Goal: Check status: Check status

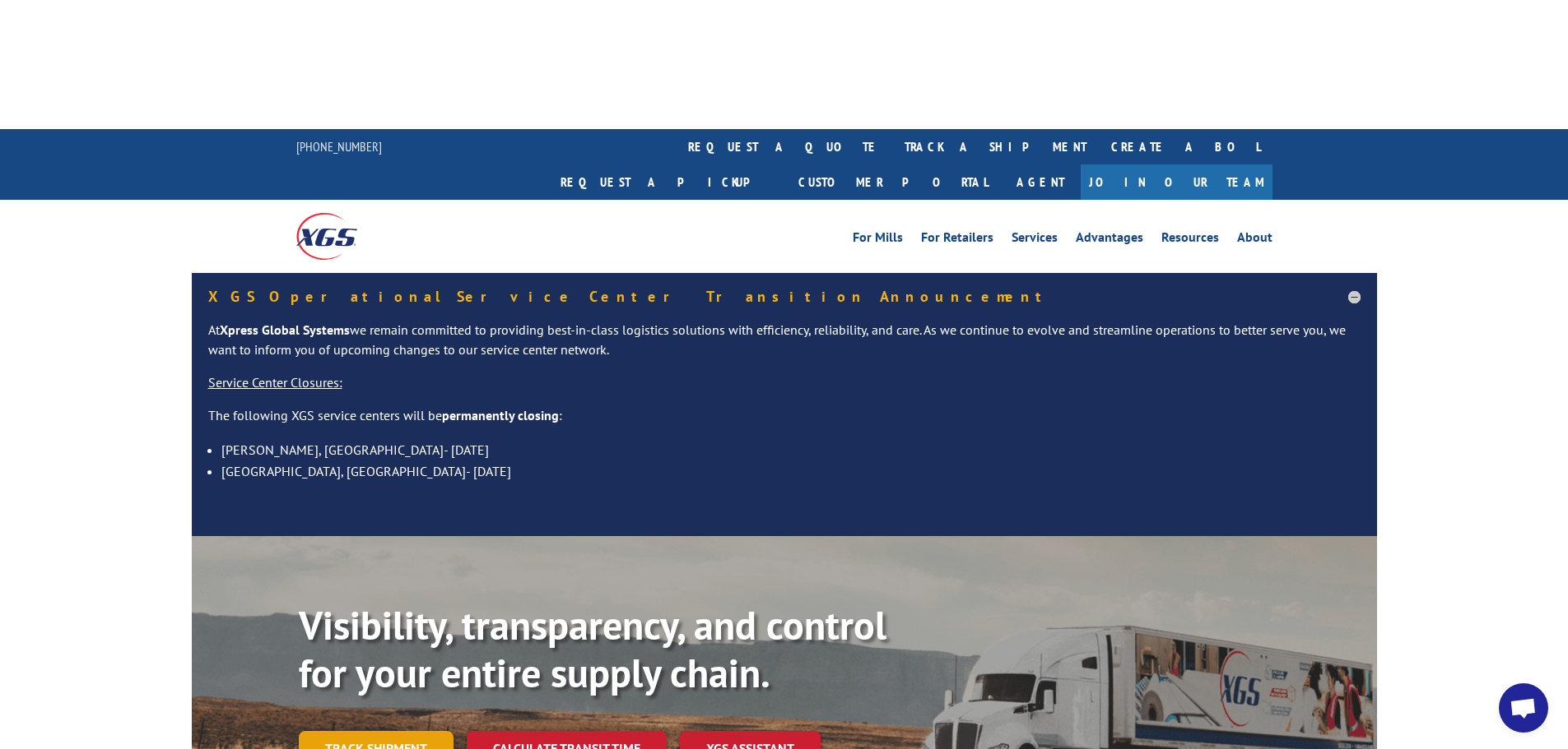
click at [372, 731] on link "Track shipment" at bounding box center [376, 748] width 155 height 34
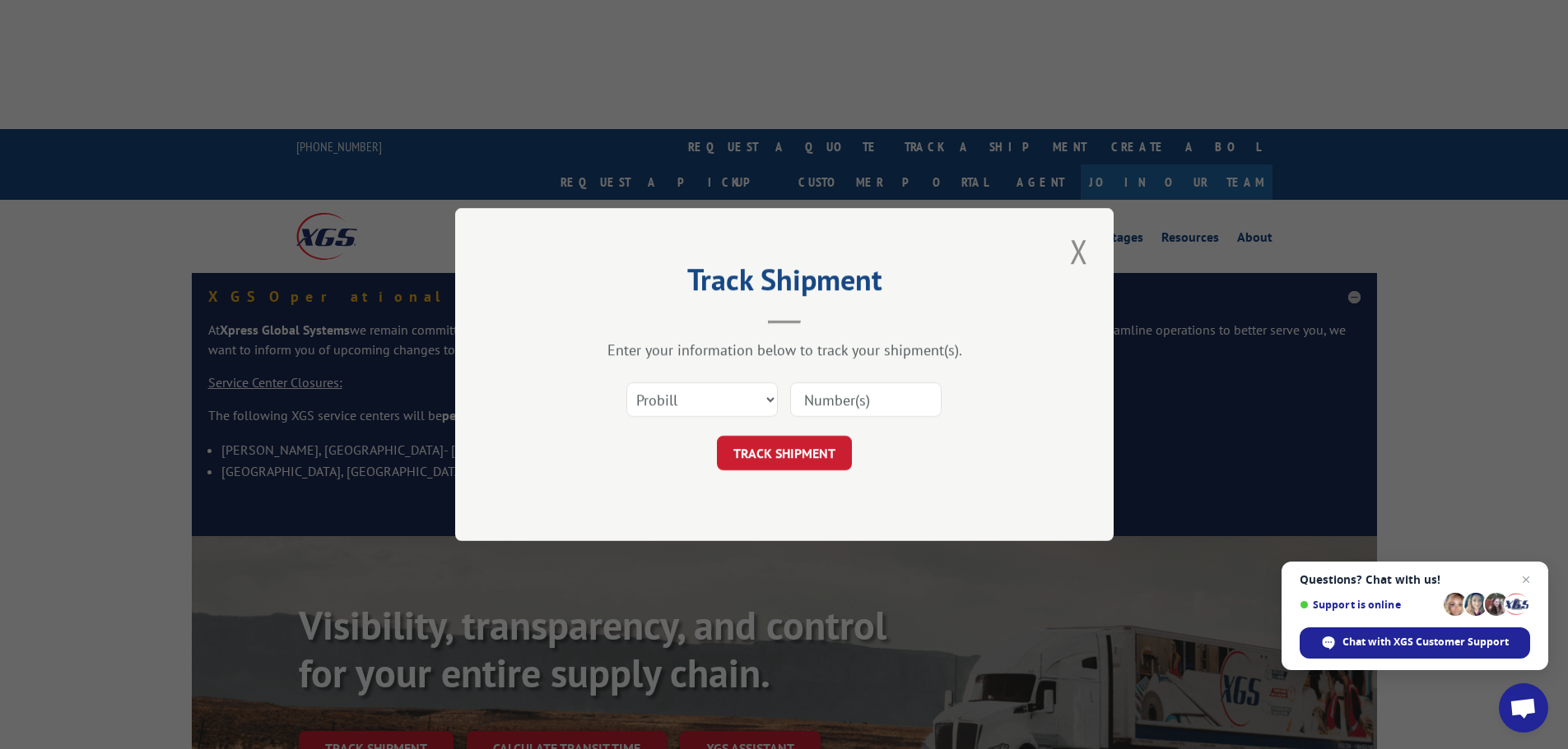
click at [830, 399] on input at bounding box center [866, 399] width 152 height 34
paste input "17401829"
type input "17401829"
click at [806, 445] on button "TRACK SHIPMENT" at bounding box center [784, 452] width 135 height 34
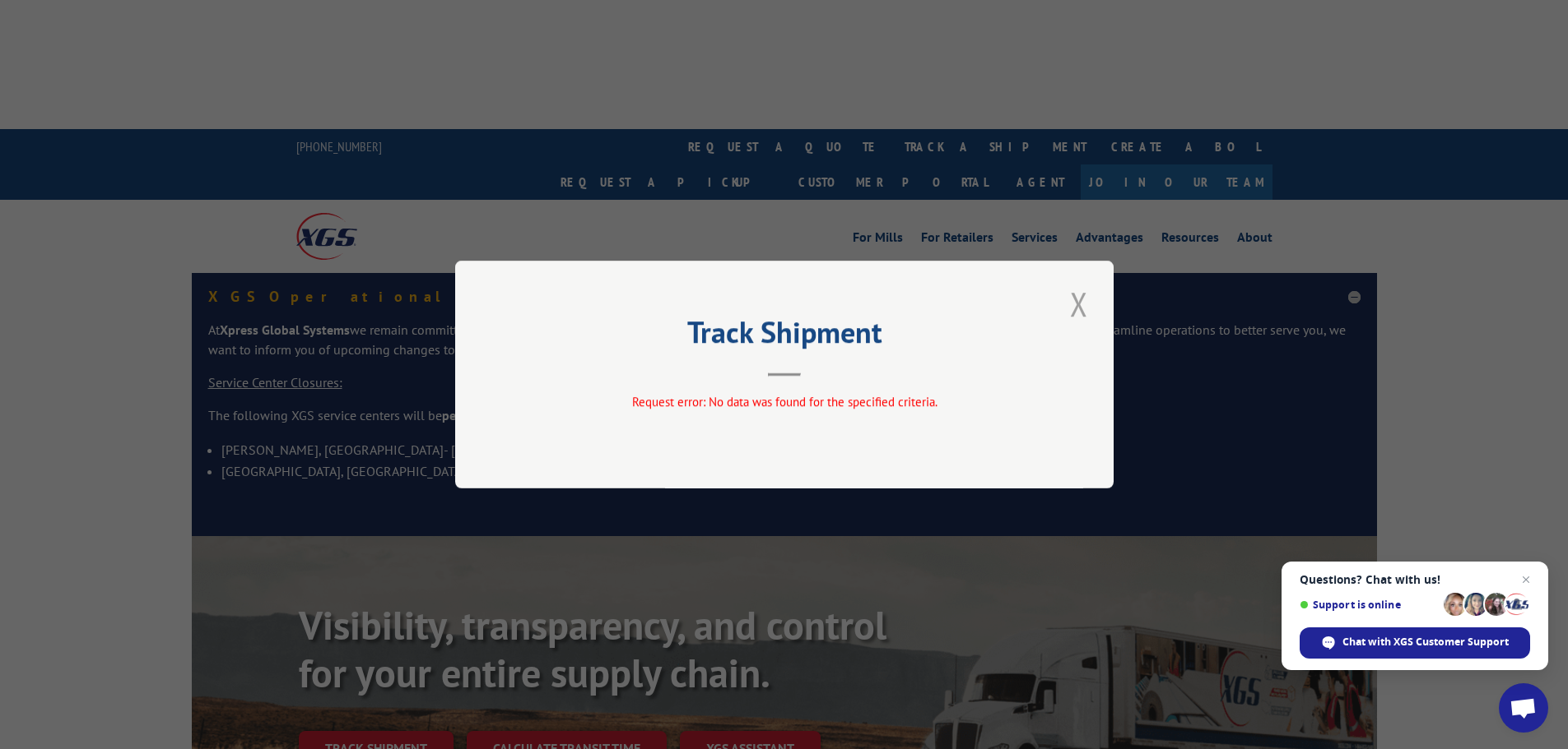
click at [1073, 299] on button "Close modal" at bounding box center [1078, 304] width 28 height 45
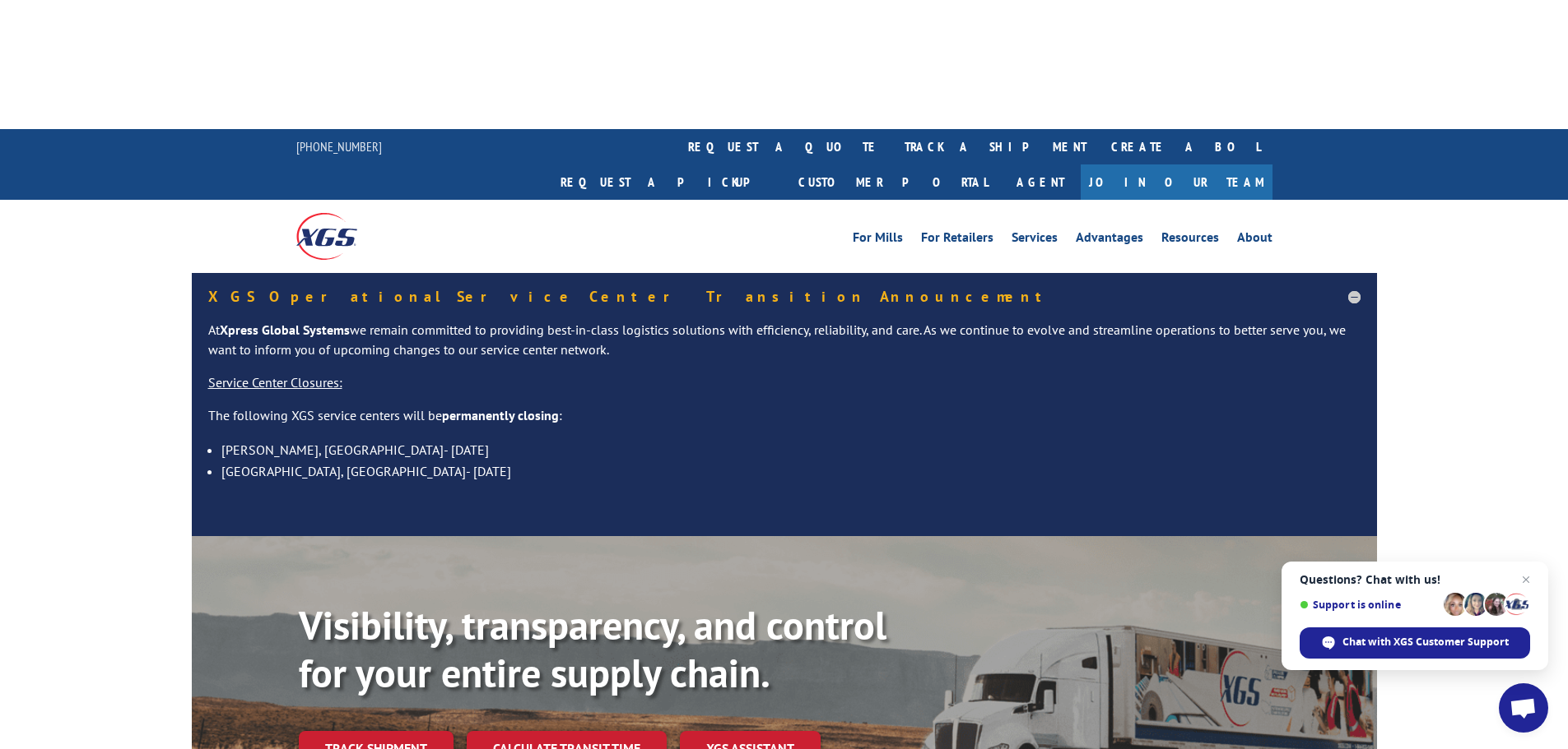
click at [344, 731] on link "Track shipment" at bounding box center [376, 748] width 155 height 34
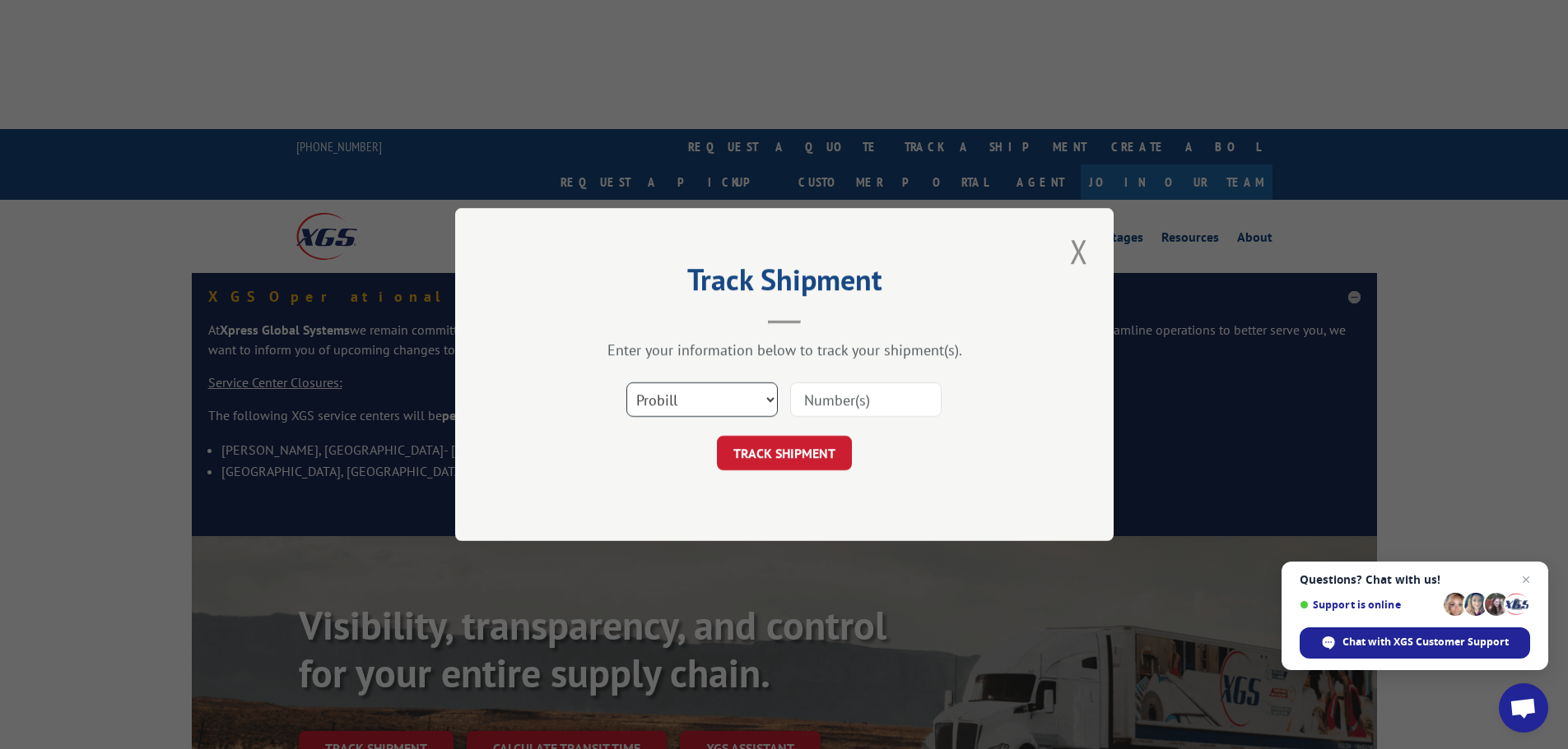
click at [724, 390] on select "Select category... Probill BOL PO" at bounding box center [701, 399] width 152 height 34
select select "bol"
click at [626, 383] on select "Select category... Probill BOL PO" at bounding box center [701, 399] width 152 height 34
click at [814, 409] on input at bounding box center [866, 399] width 152 height 34
paste input "17401829"
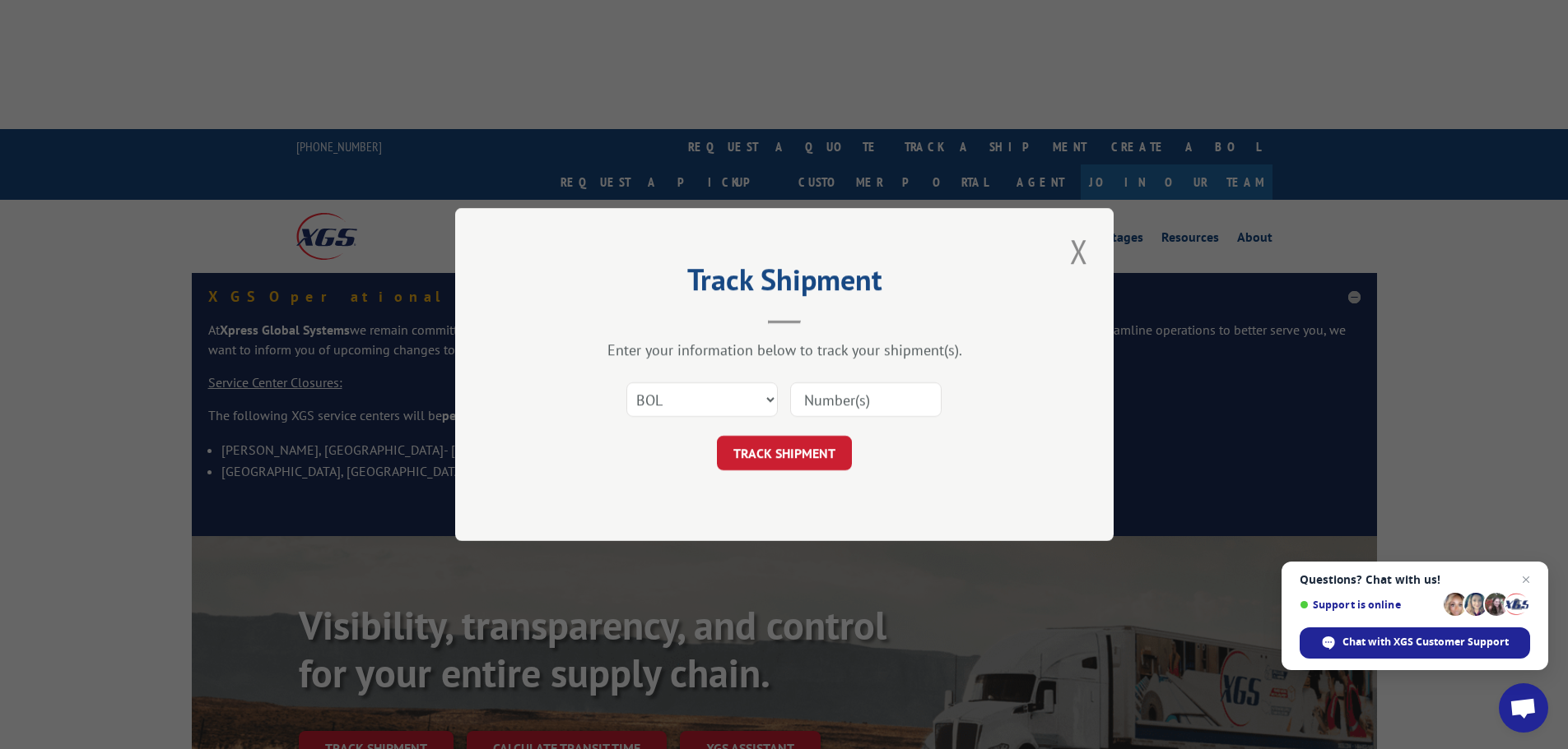
type input "17401829"
click button "TRACK SHIPMENT" at bounding box center [784, 452] width 135 height 34
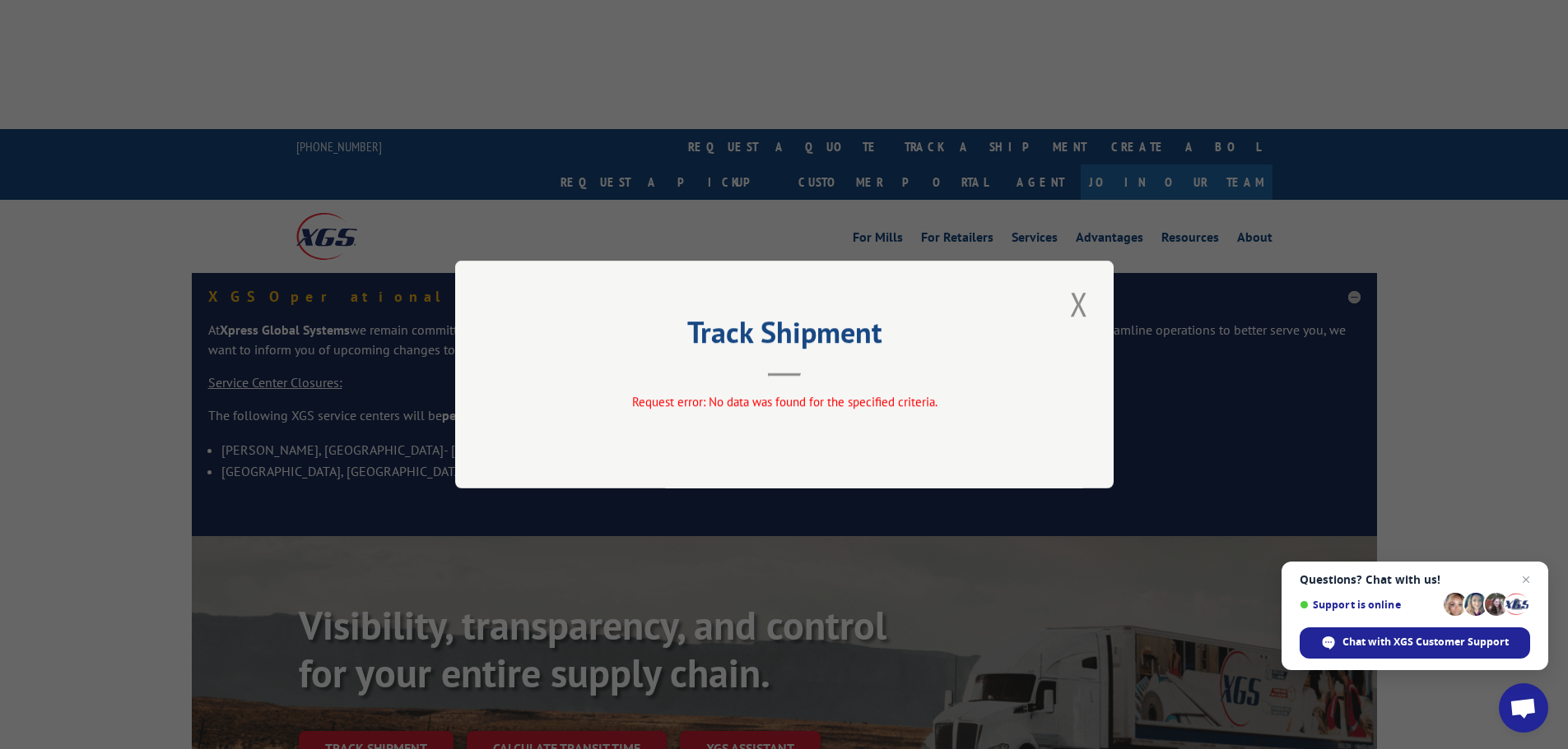
drag, startPoint x: 1072, startPoint y: 305, endPoint x: 1027, endPoint y: 322, distance: 48.1
click at [1074, 305] on button "Close modal" at bounding box center [1078, 304] width 28 height 45
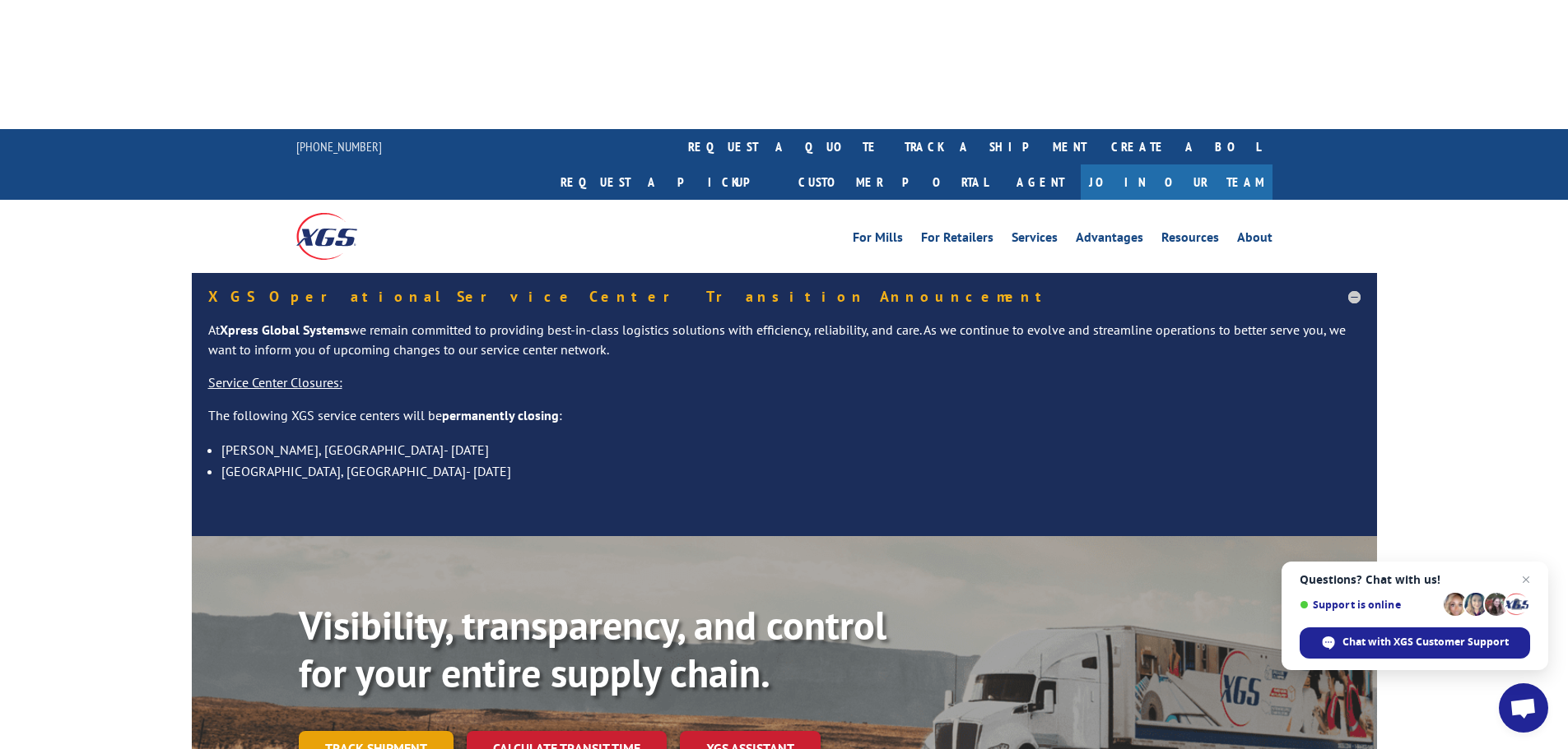
click at [347, 731] on link "Track shipment" at bounding box center [376, 748] width 155 height 34
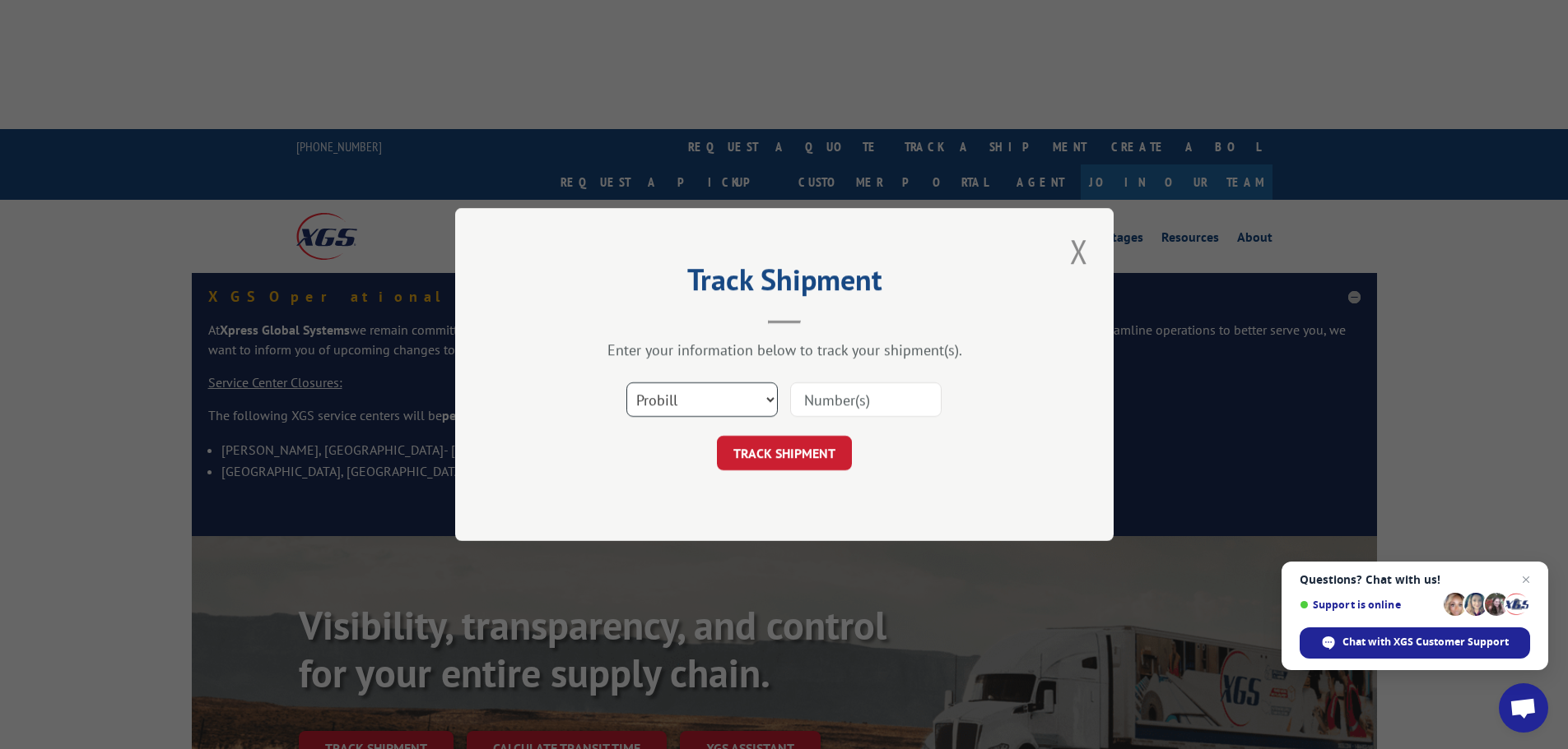
click at [763, 390] on select "Select category... Probill BOL PO" at bounding box center [701, 399] width 152 height 34
select select "po"
click at [626, 383] on select "Select category... Probill BOL PO" at bounding box center [701, 399] width 152 height 34
click at [814, 410] on input at bounding box center [866, 399] width 152 height 34
paste input "17401829"
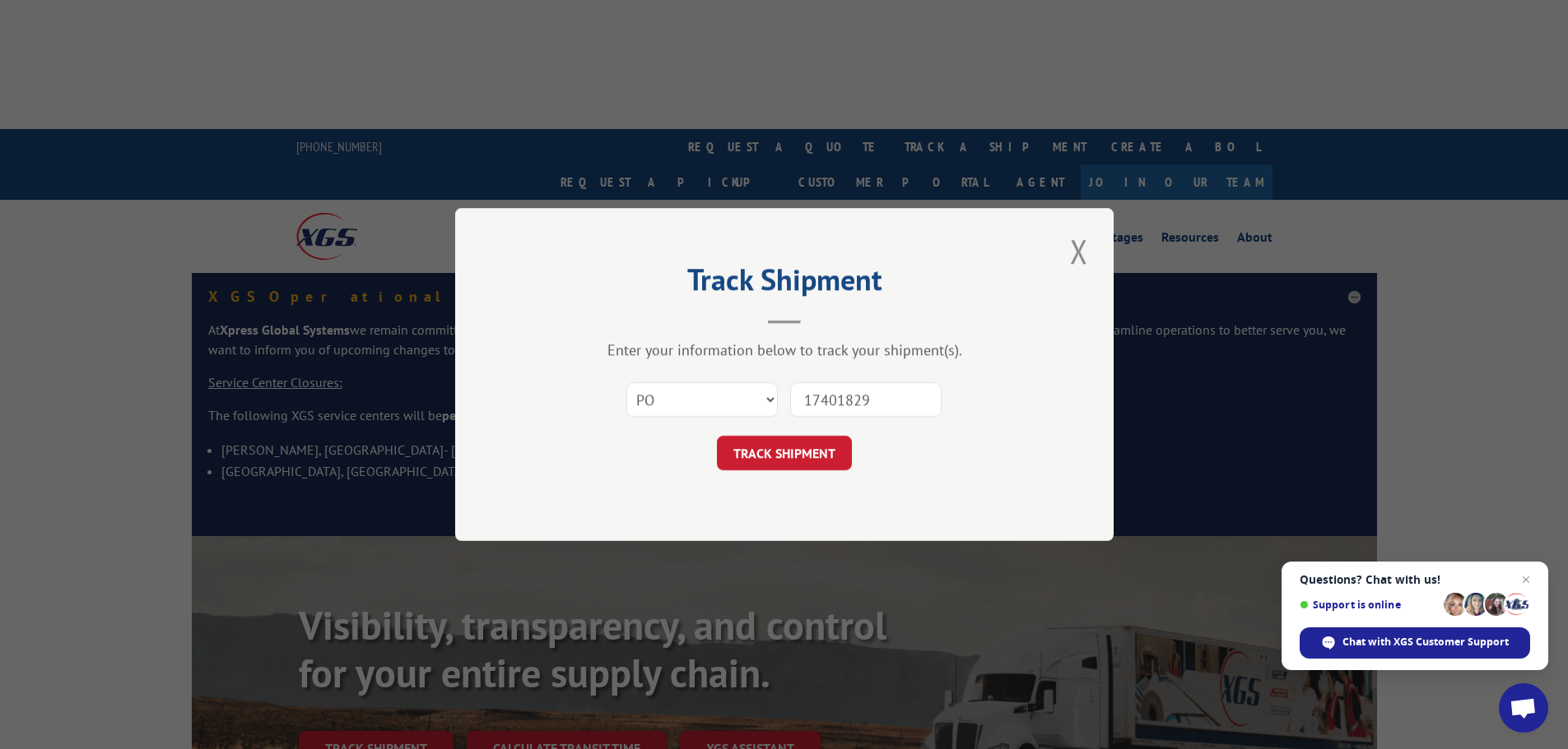
click at [801, 404] on input "17401829" at bounding box center [866, 399] width 152 height 34
type input "17401829"
click at [799, 445] on button "TRACK SHIPMENT" at bounding box center [784, 452] width 135 height 34
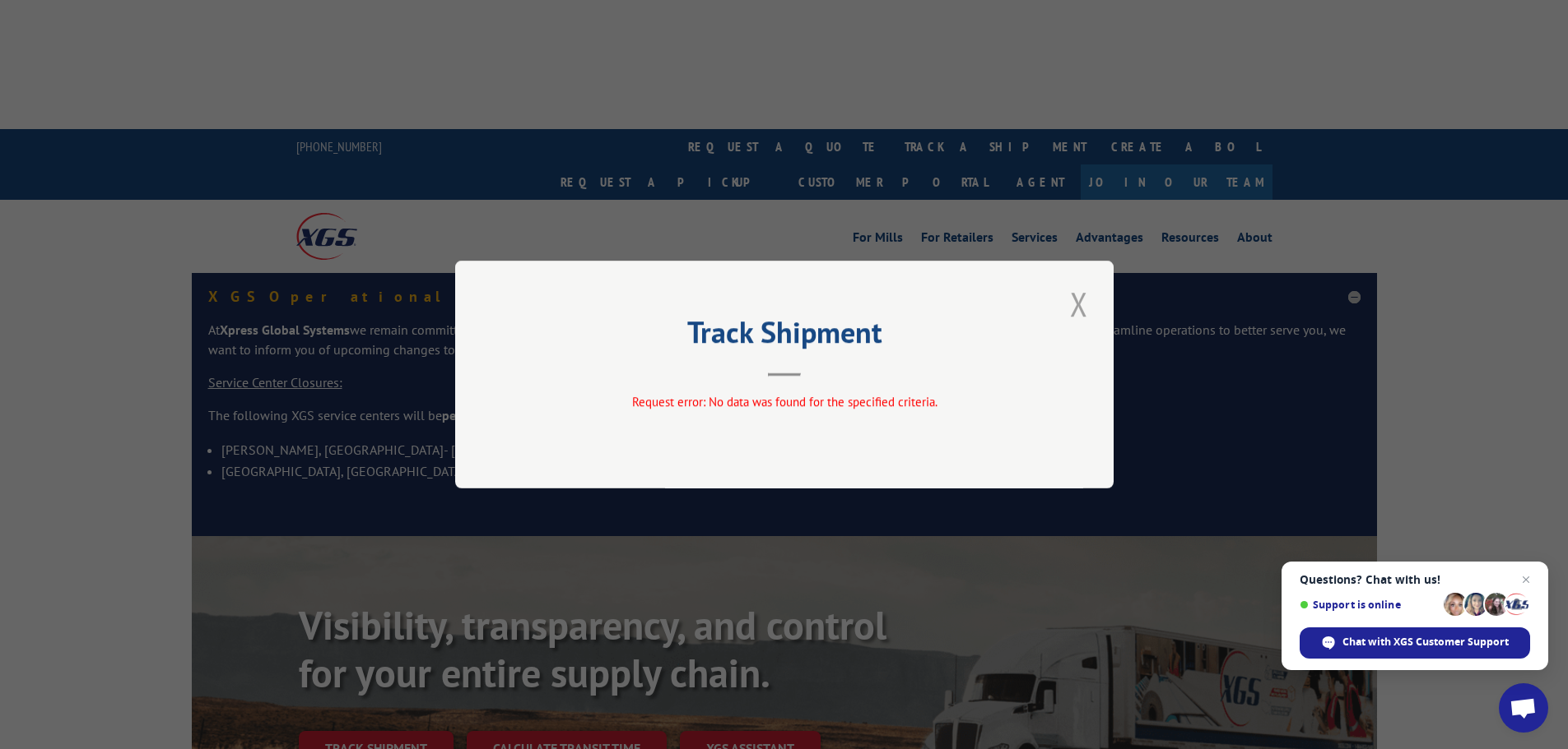
click at [1069, 299] on button "Close modal" at bounding box center [1078, 304] width 28 height 45
